Goal: Navigation & Orientation: Understand site structure

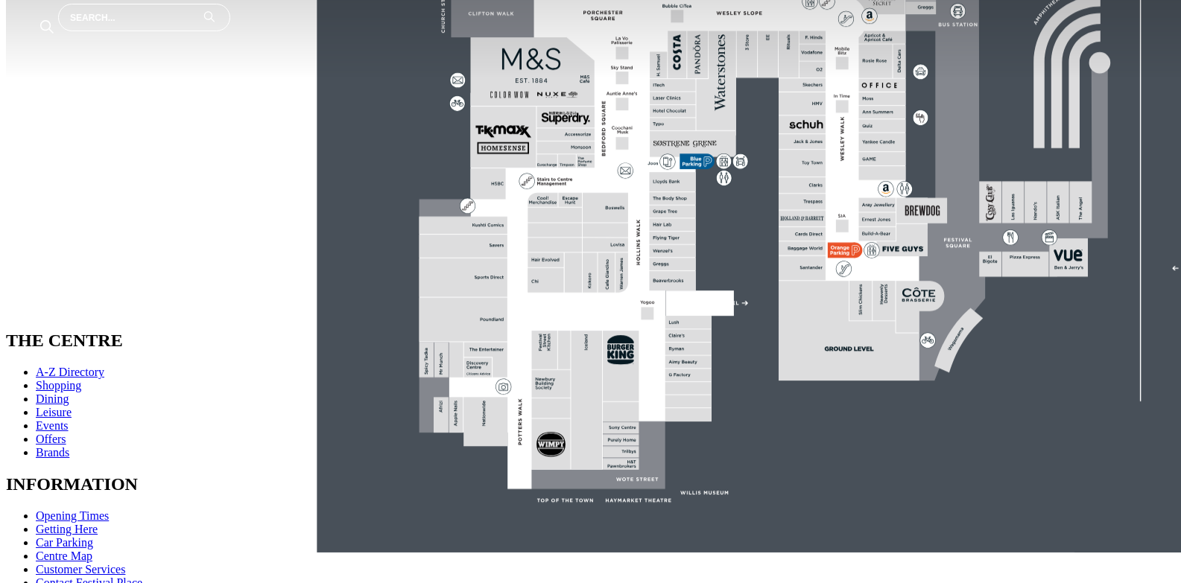
scroll to position [596, 0]
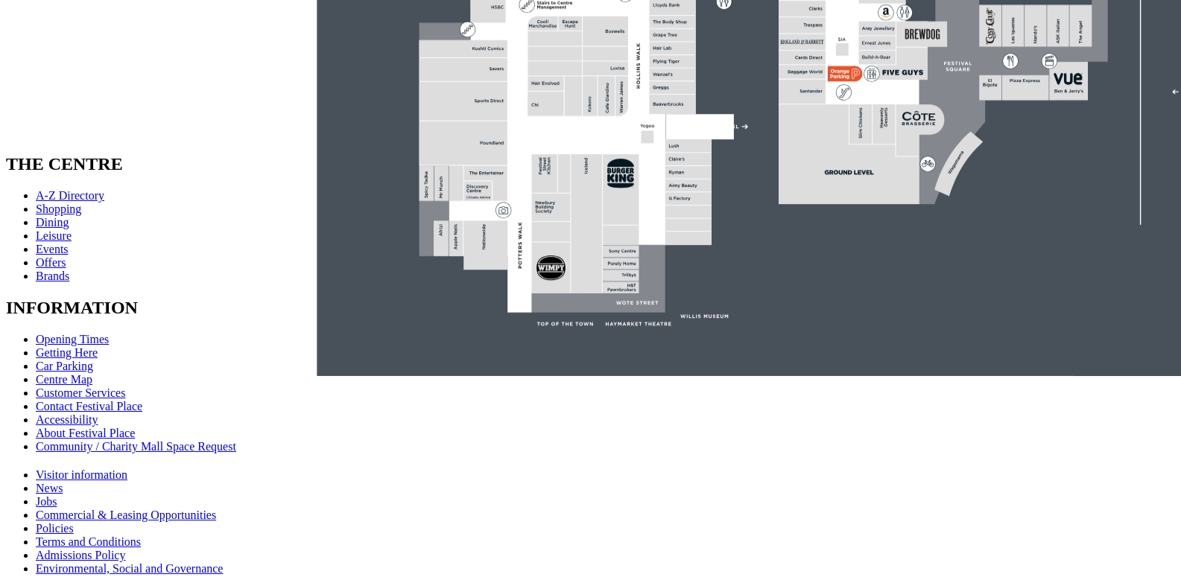
scroll to position [745, 0]
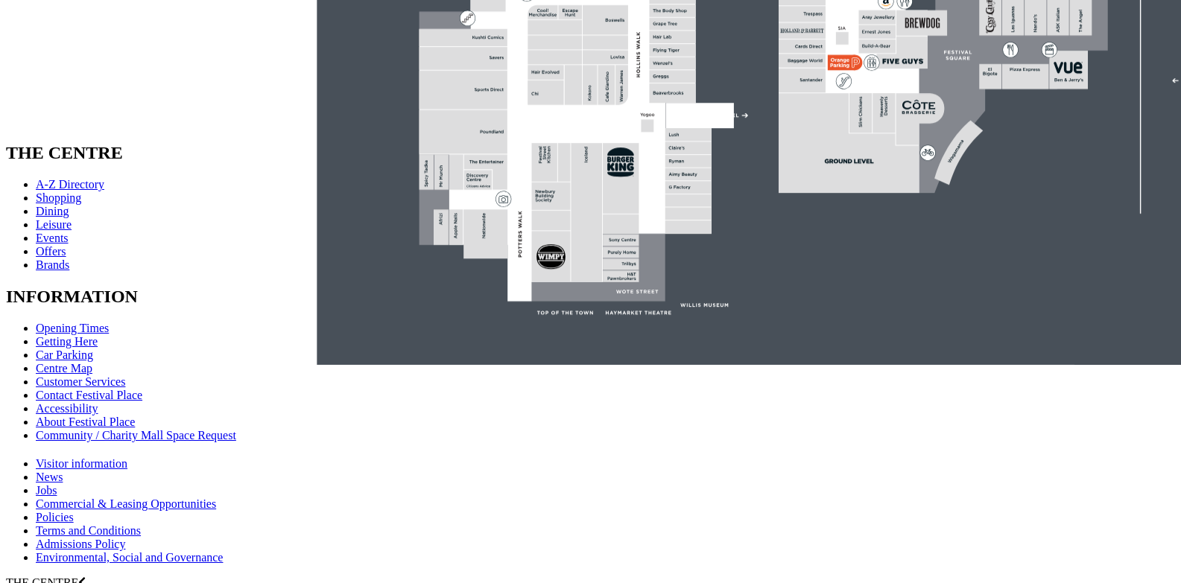
click at [6, 262] on link at bounding box center [6, 262] width 0 height 0
